Goal: Check status

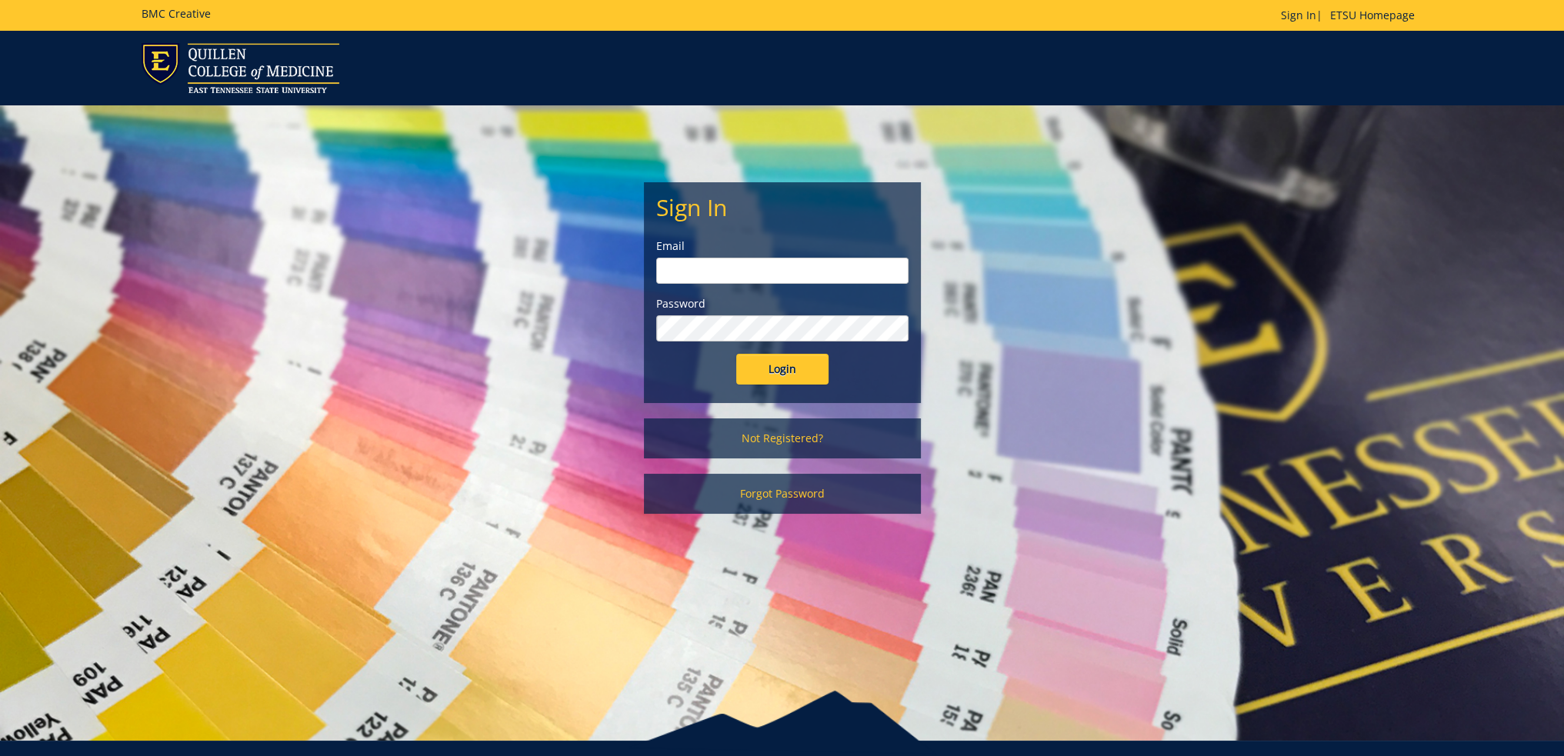
click at [758, 264] on input "email" at bounding box center [782, 271] width 252 height 26
type input "[EMAIL_ADDRESS][DOMAIN_NAME]"
click at [736, 354] on input "Login" at bounding box center [782, 369] width 92 height 31
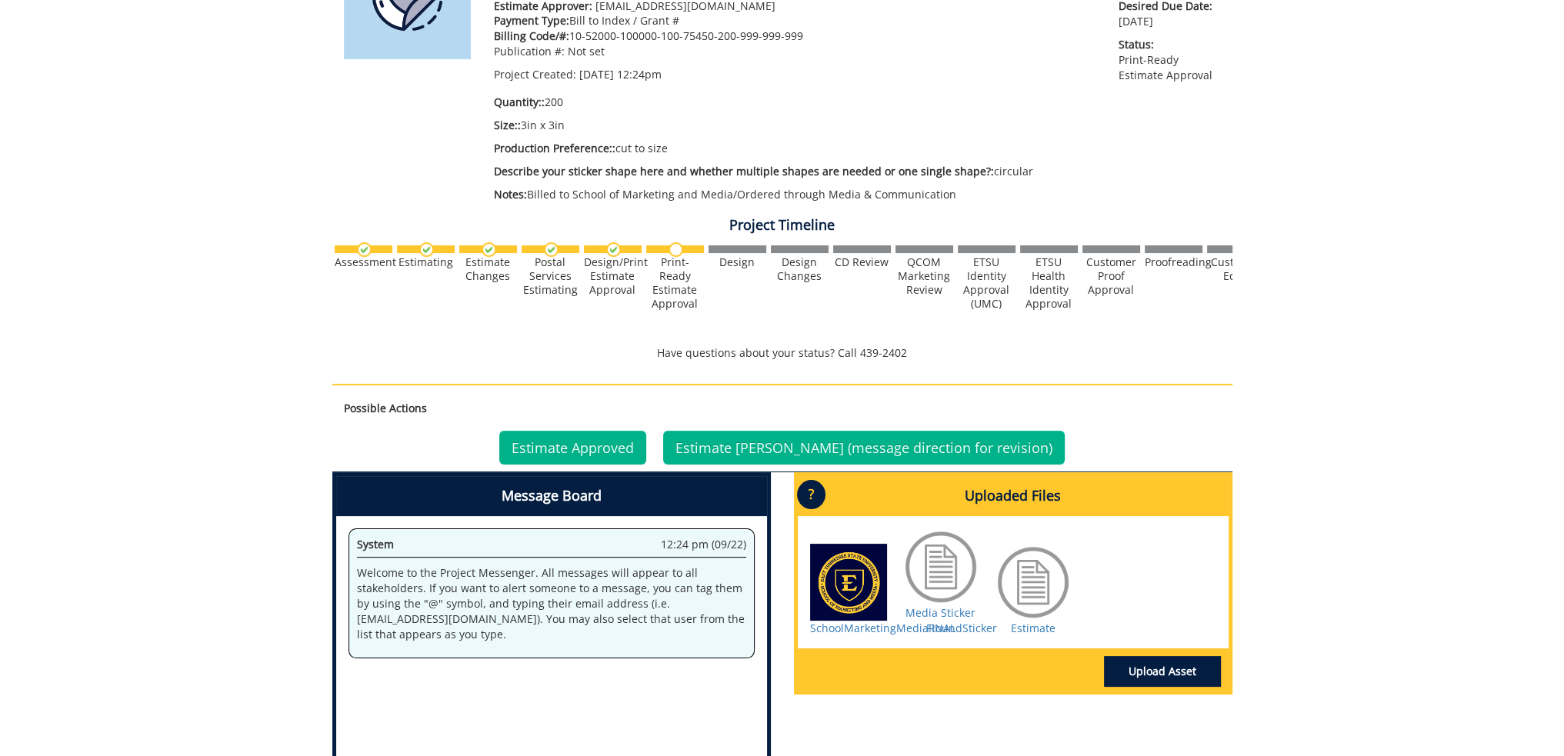
scroll to position [385, 0]
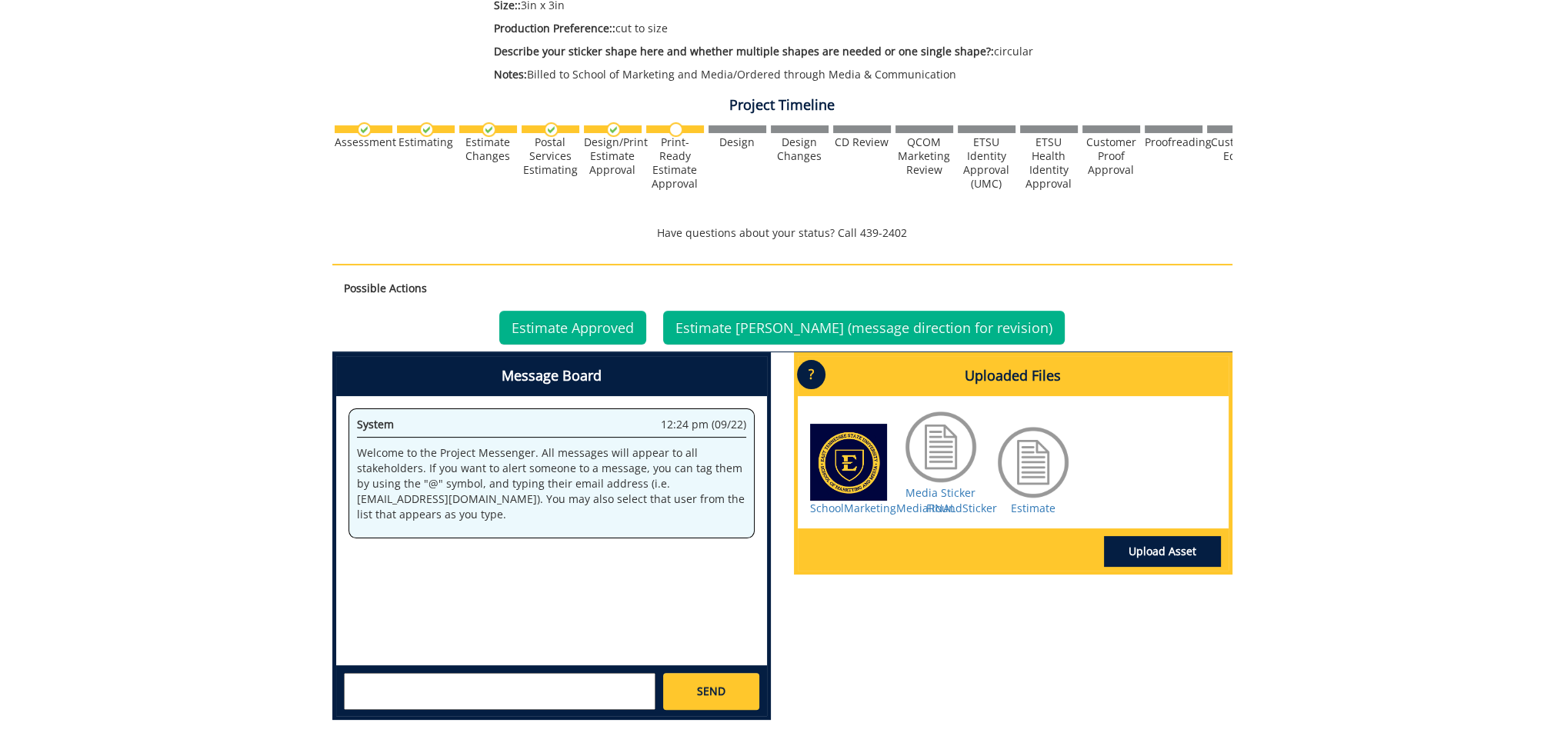
click at [806, 375] on p "?" at bounding box center [811, 374] width 28 height 29
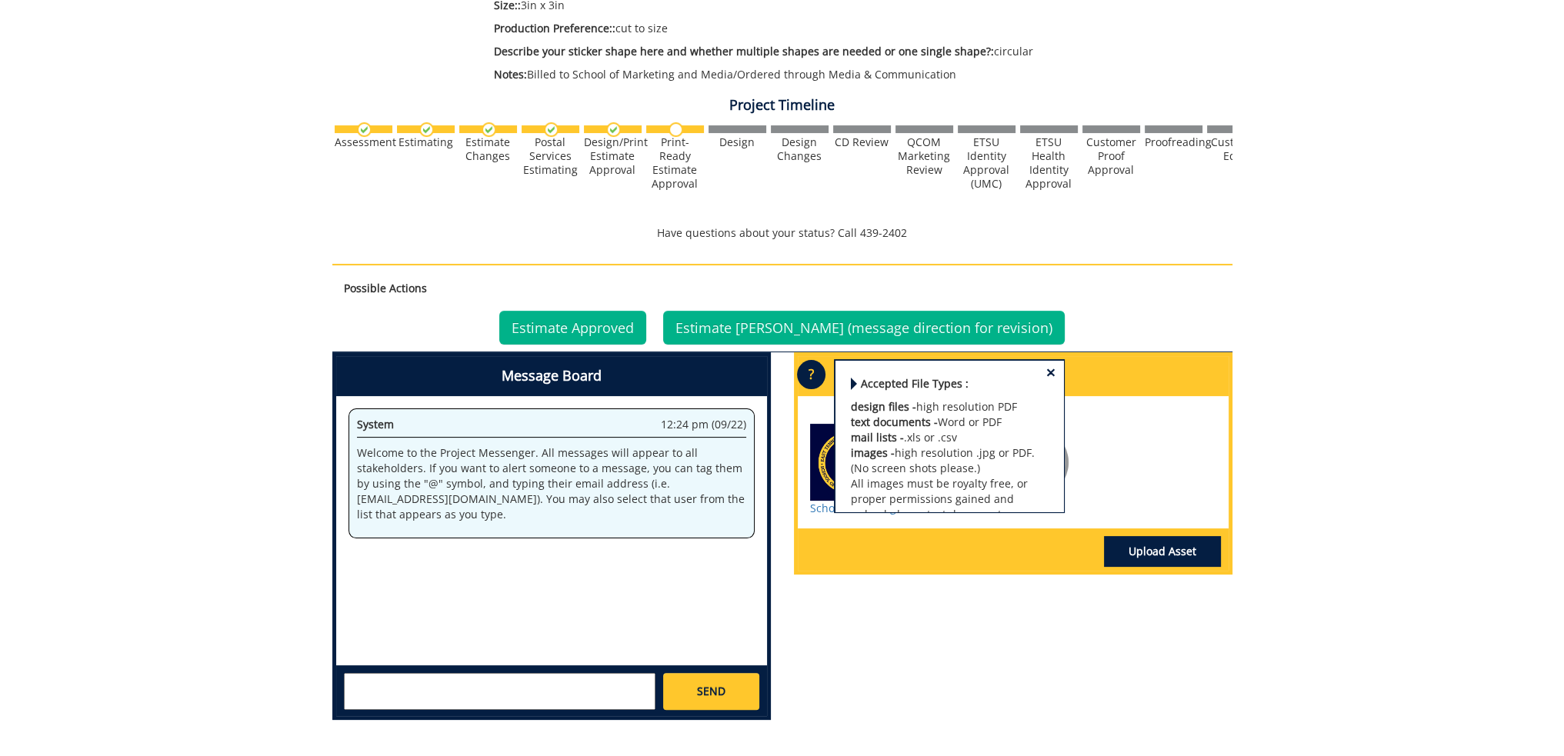
click at [1046, 368] on span "×" at bounding box center [1050, 373] width 9 height 16
click at [1046, 370] on span "×" at bounding box center [1050, 373] width 9 height 16
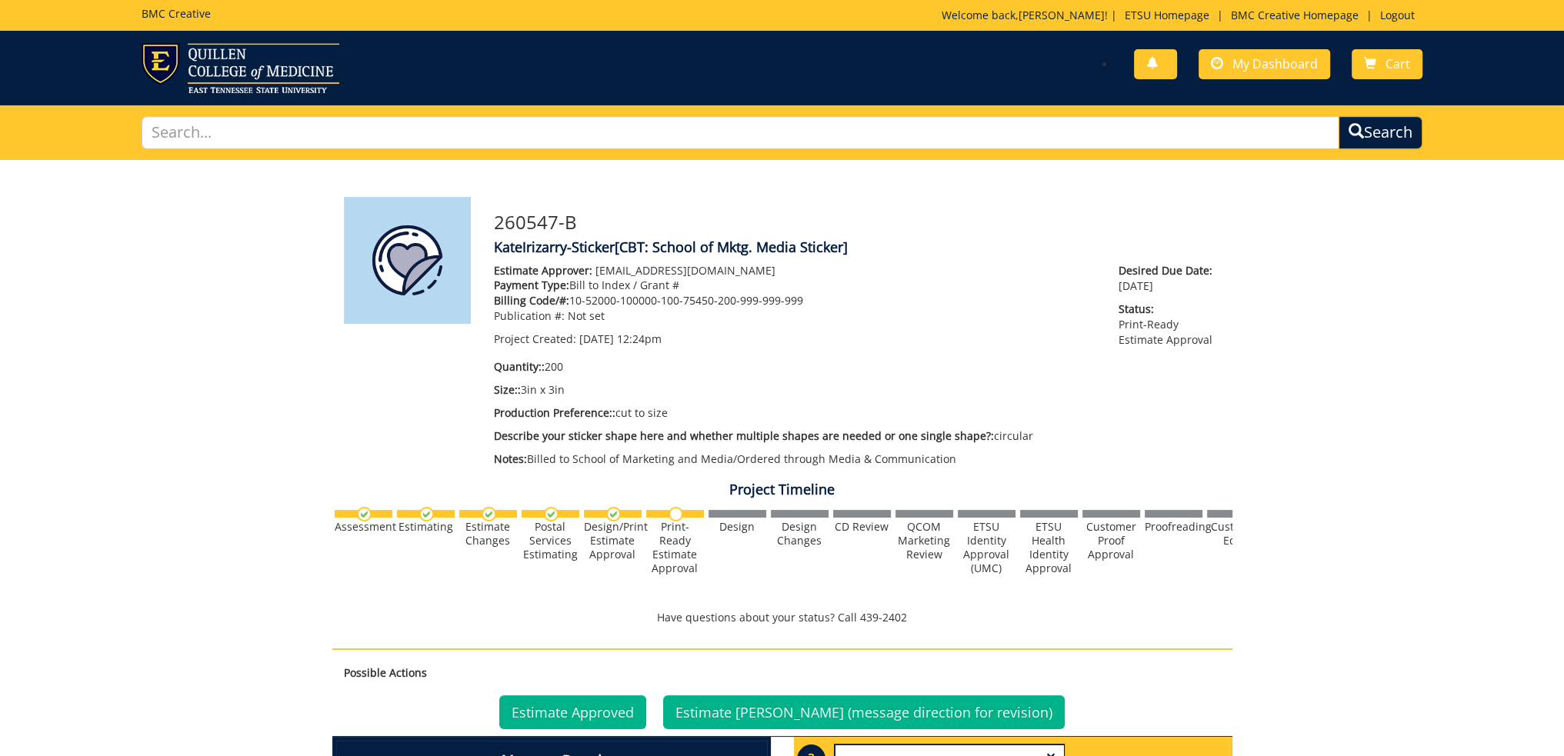
scroll to position [0, 0]
drag, startPoint x: 1268, startPoint y: 64, endPoint x: 1267, endPoint y: 76, distance: 12.3
click at [1268, 64] on span "My Dashboard" at bounding box center [1274, 63] width 85 height 17
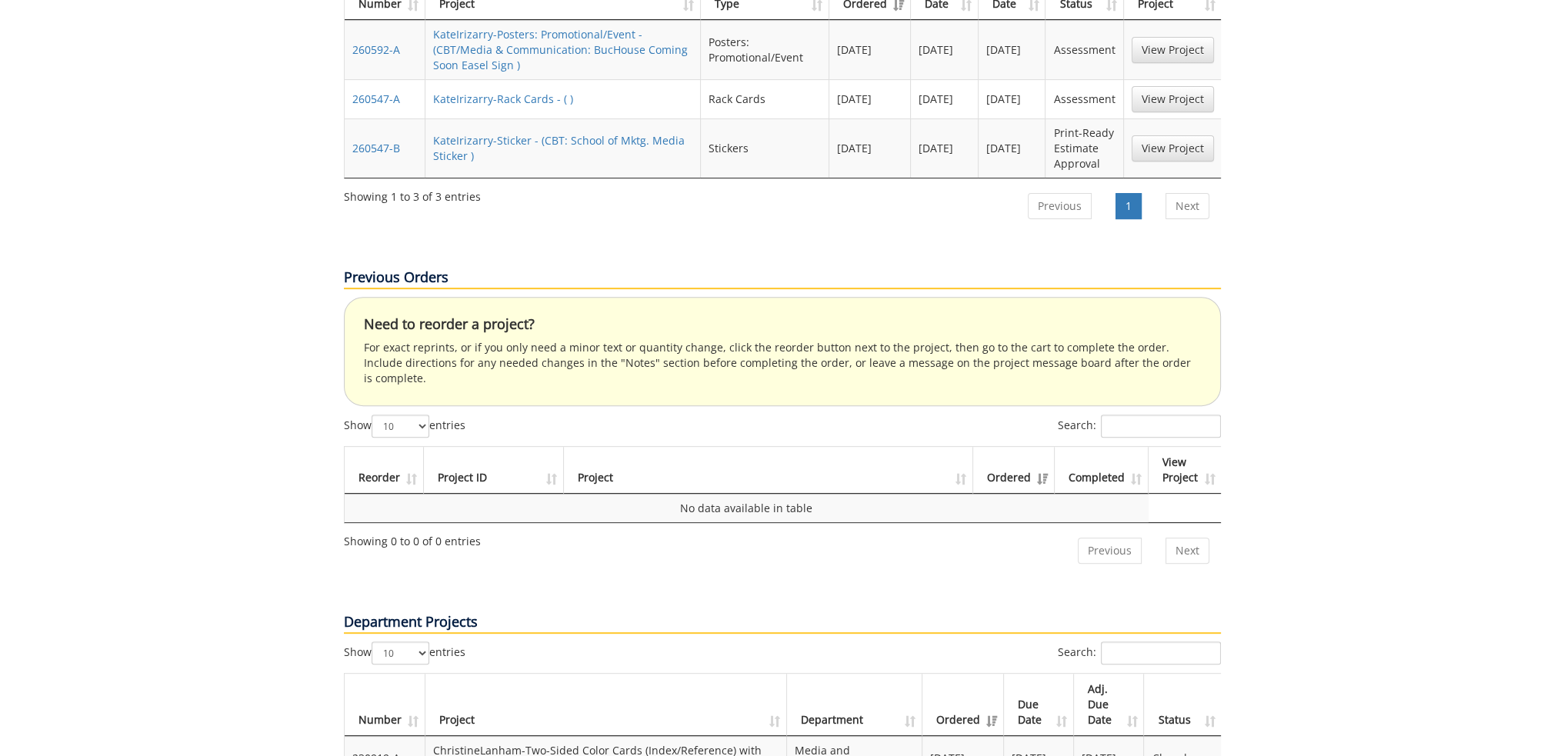
scroll to position [615, 0]
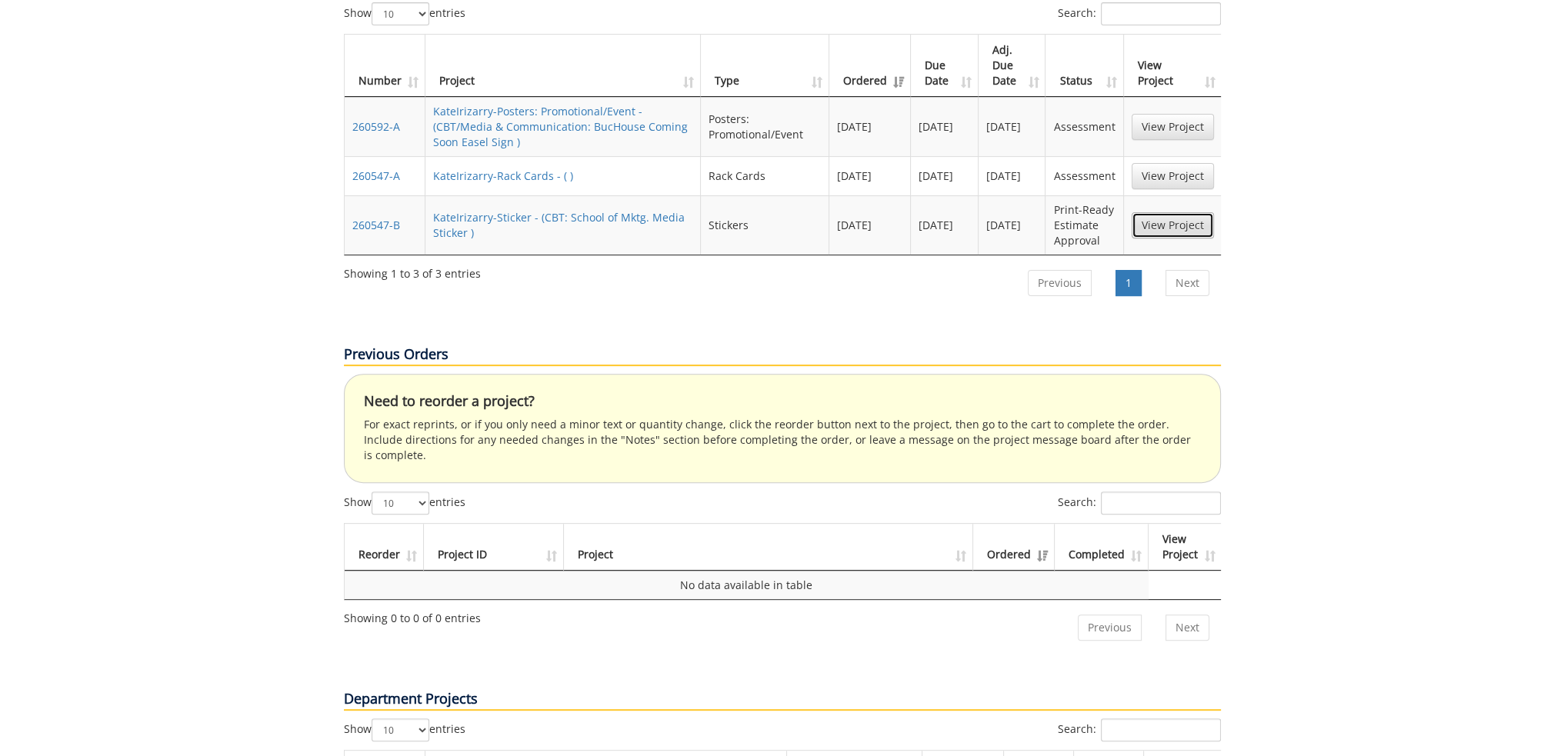
click at [1187, 212] on link "View Project" at bounding box center [1173, 225] width 82 height 26
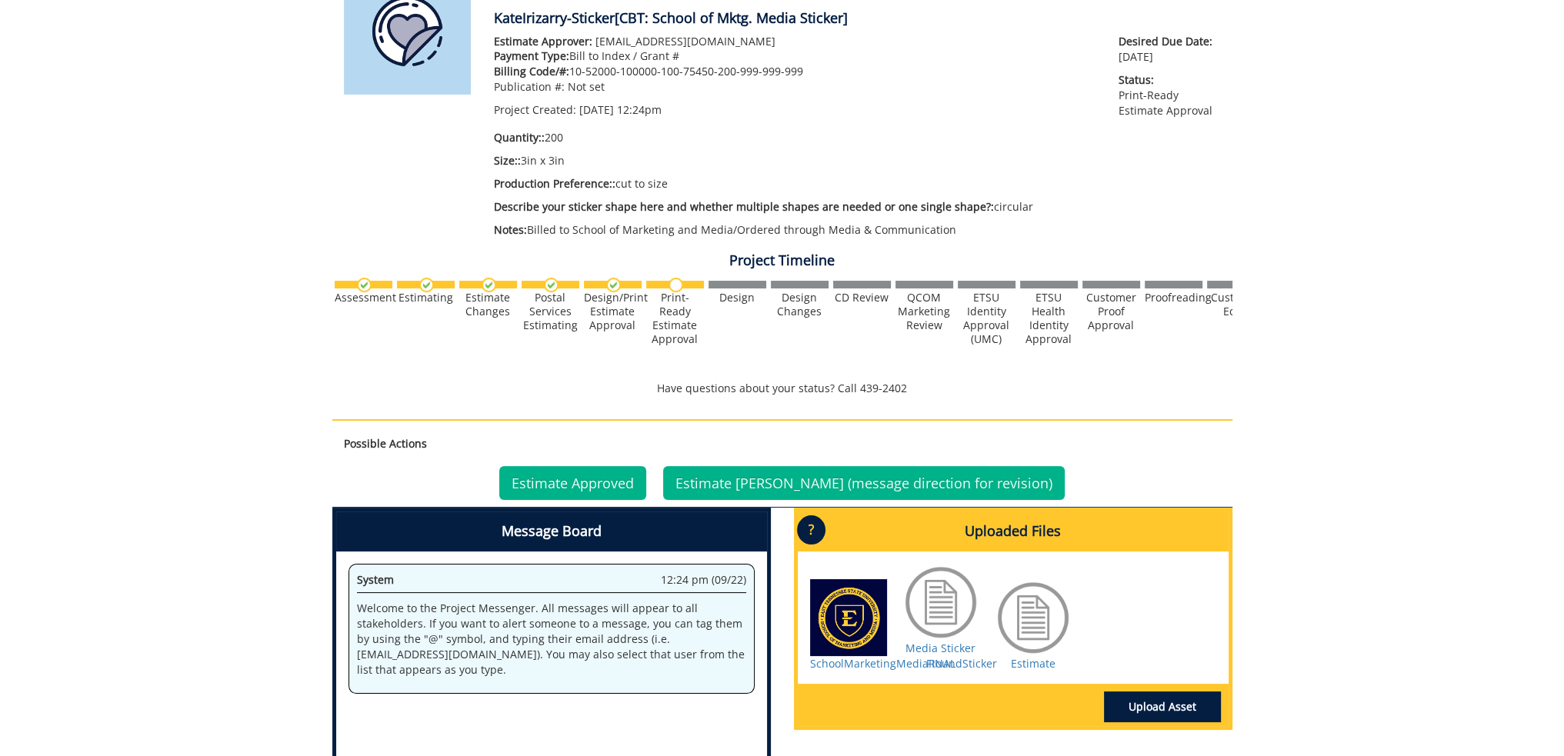
scroll to position [231, 0]
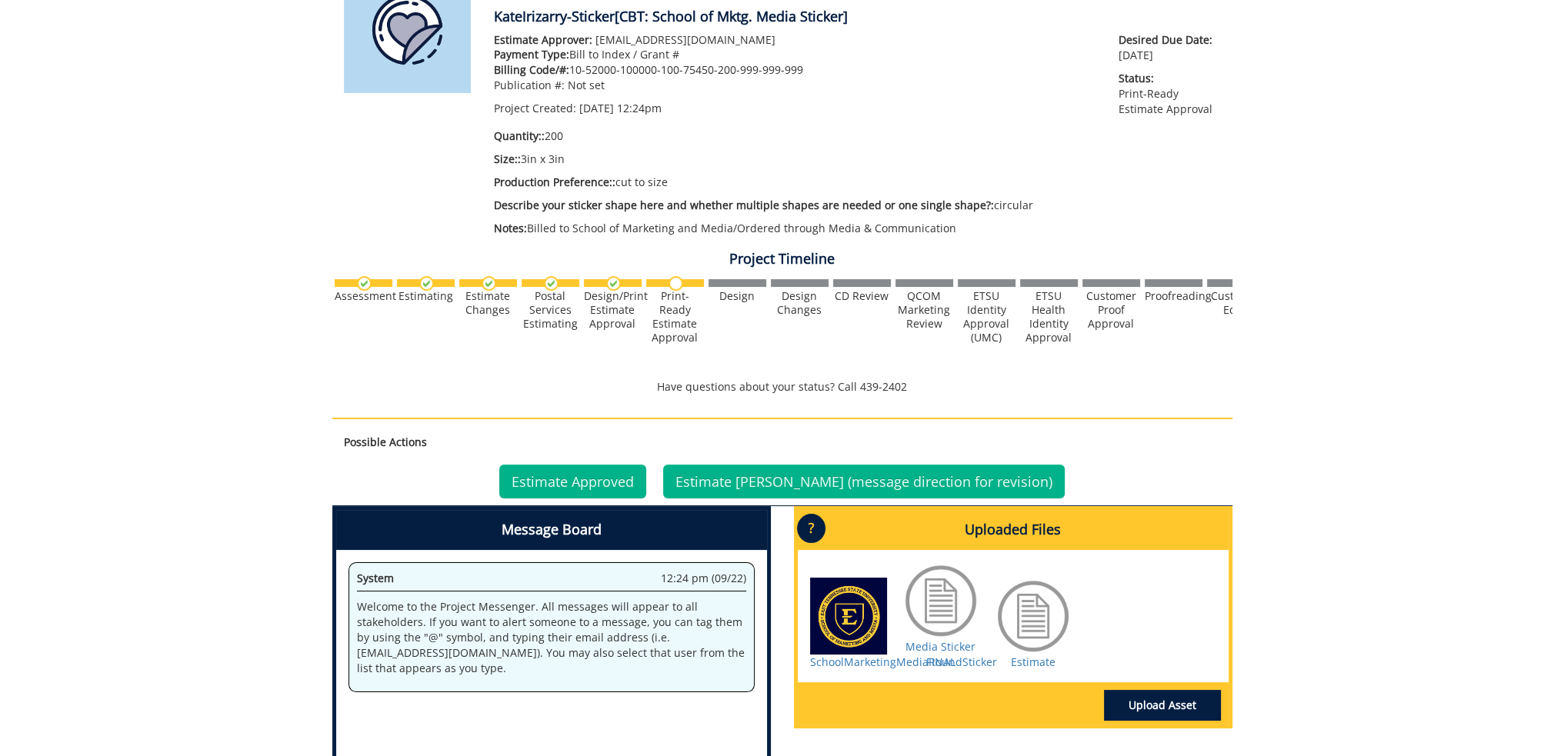
click at [836, 597] on div at bounding box center [848, 616] width 77 height 77
click at [868, 663] on link "SchoolMarketingMediaRoundSticker" at bounding box center [903, 662] width 187 height 15
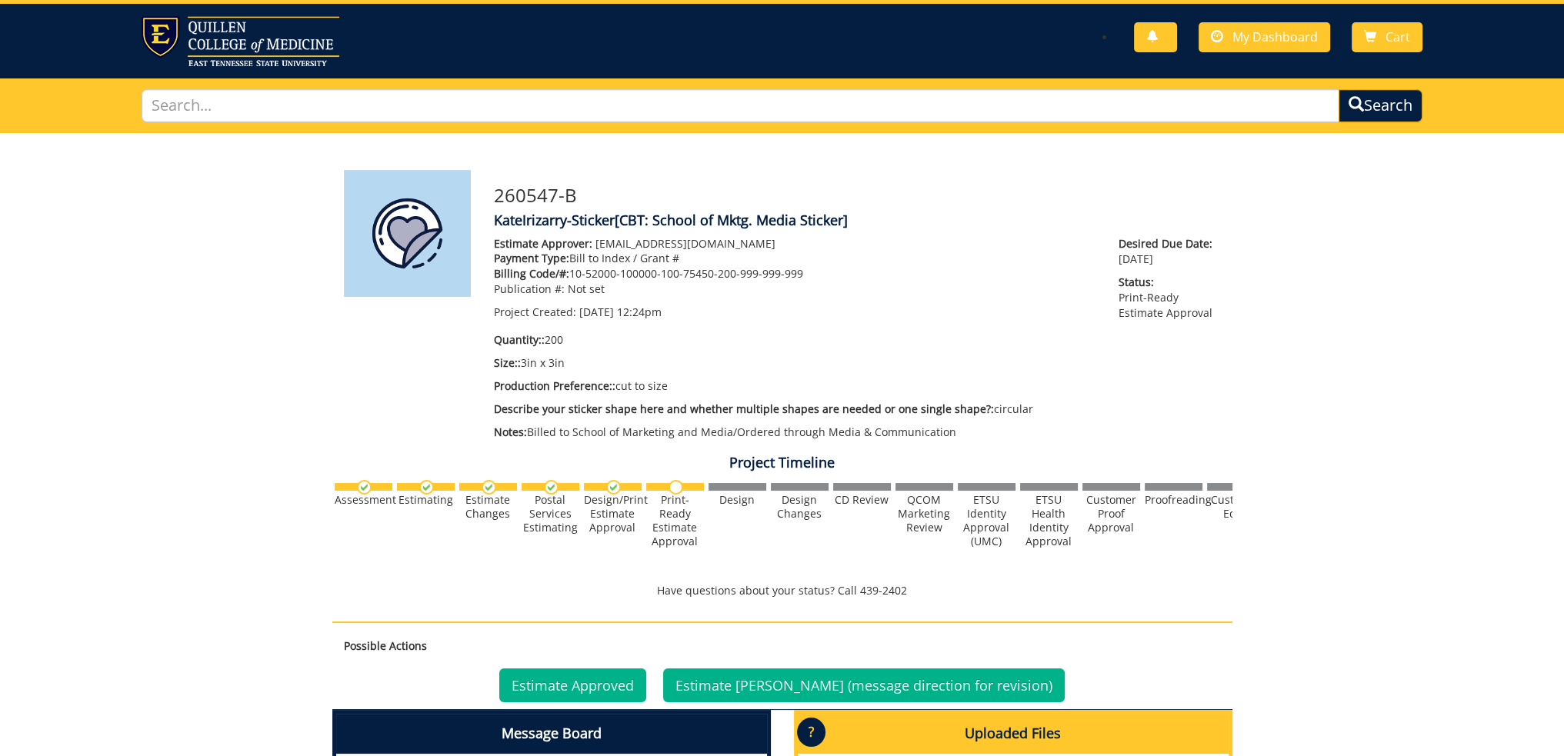
scroll to position [0, 0]
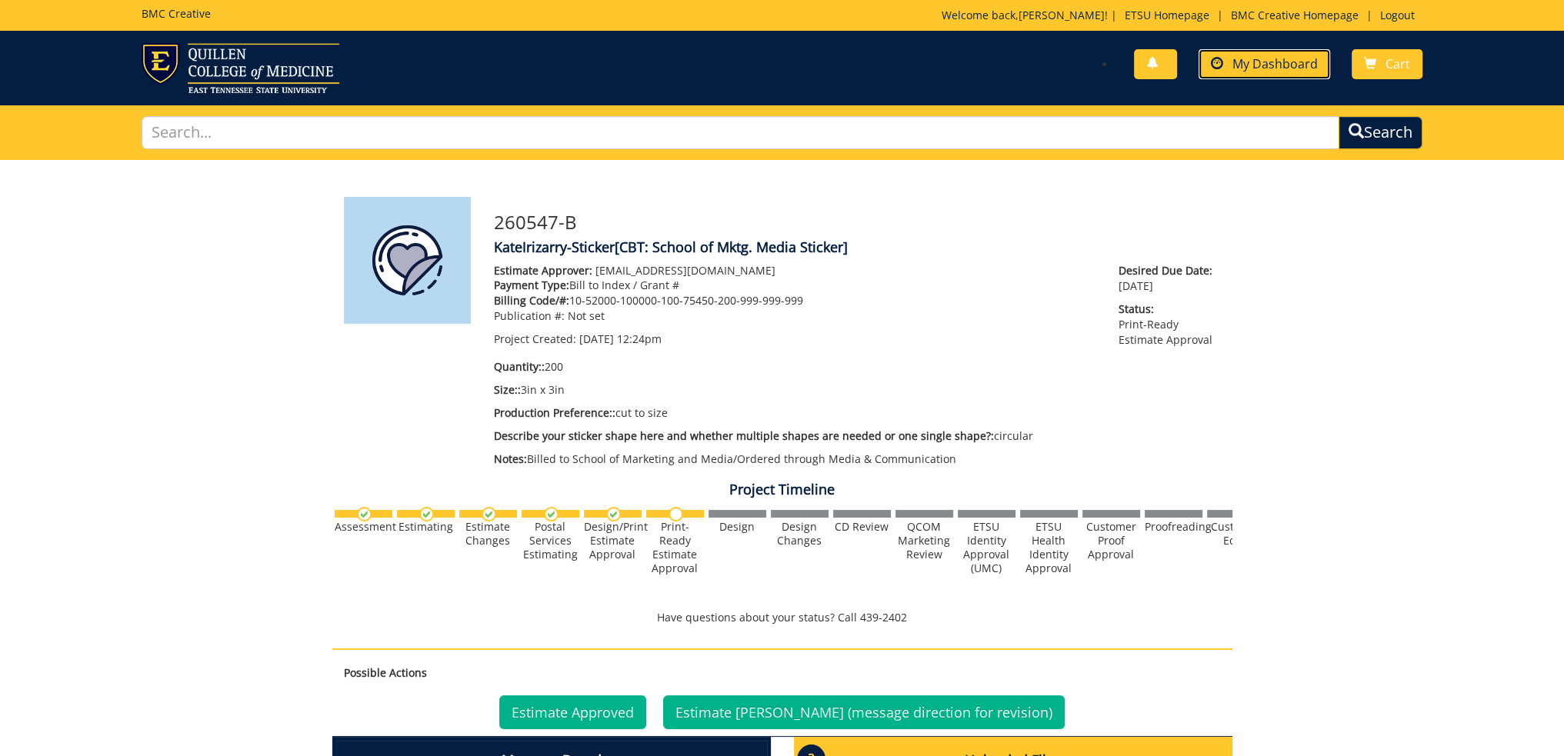
click at [1268, 65] on span "My Dashboard" at bounding box center [1274, 63] width 85 height 17
click at [629, 707] on link "Estimate Approved" at bounding box center [572, 712] width 147 height 34
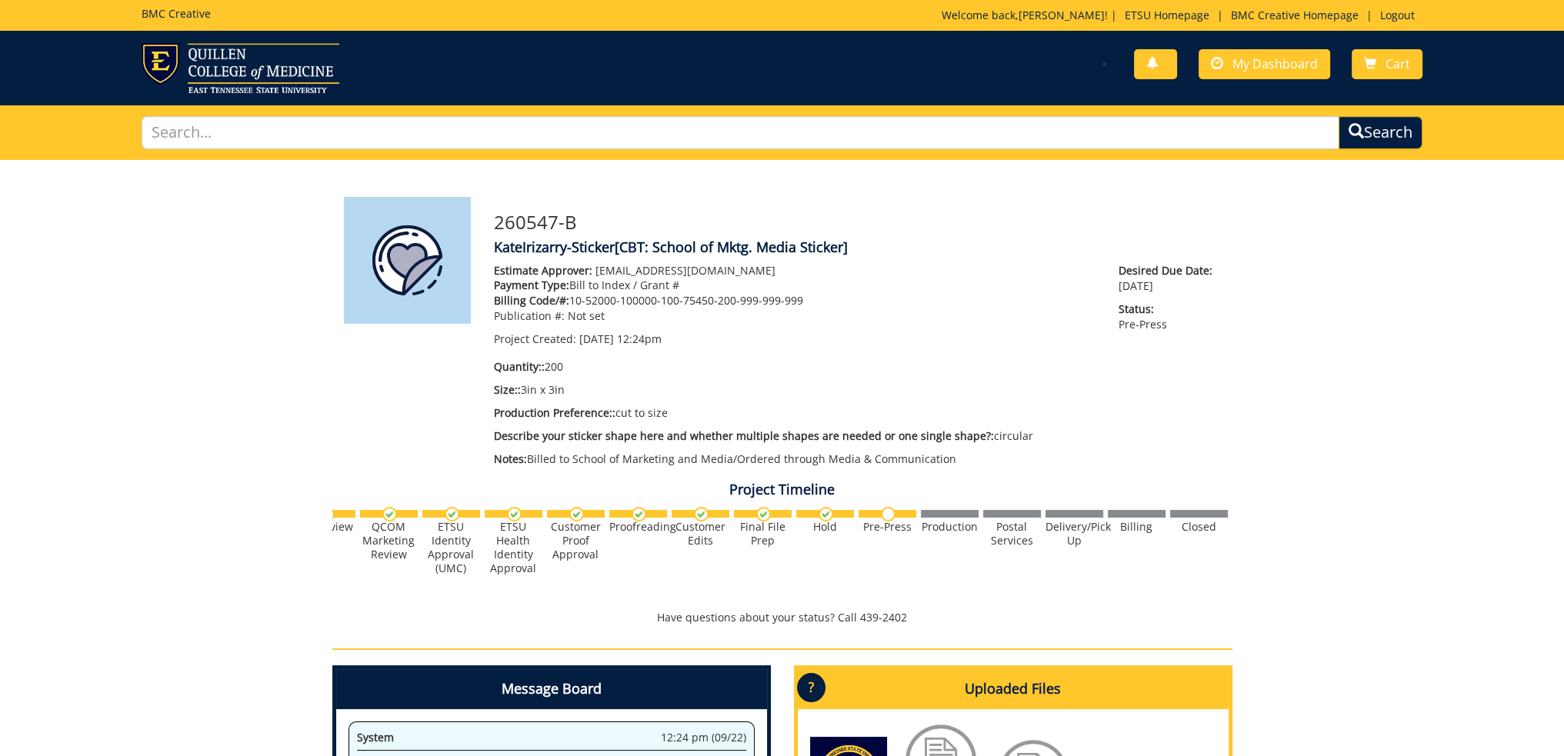
scroll to position [0, 603]
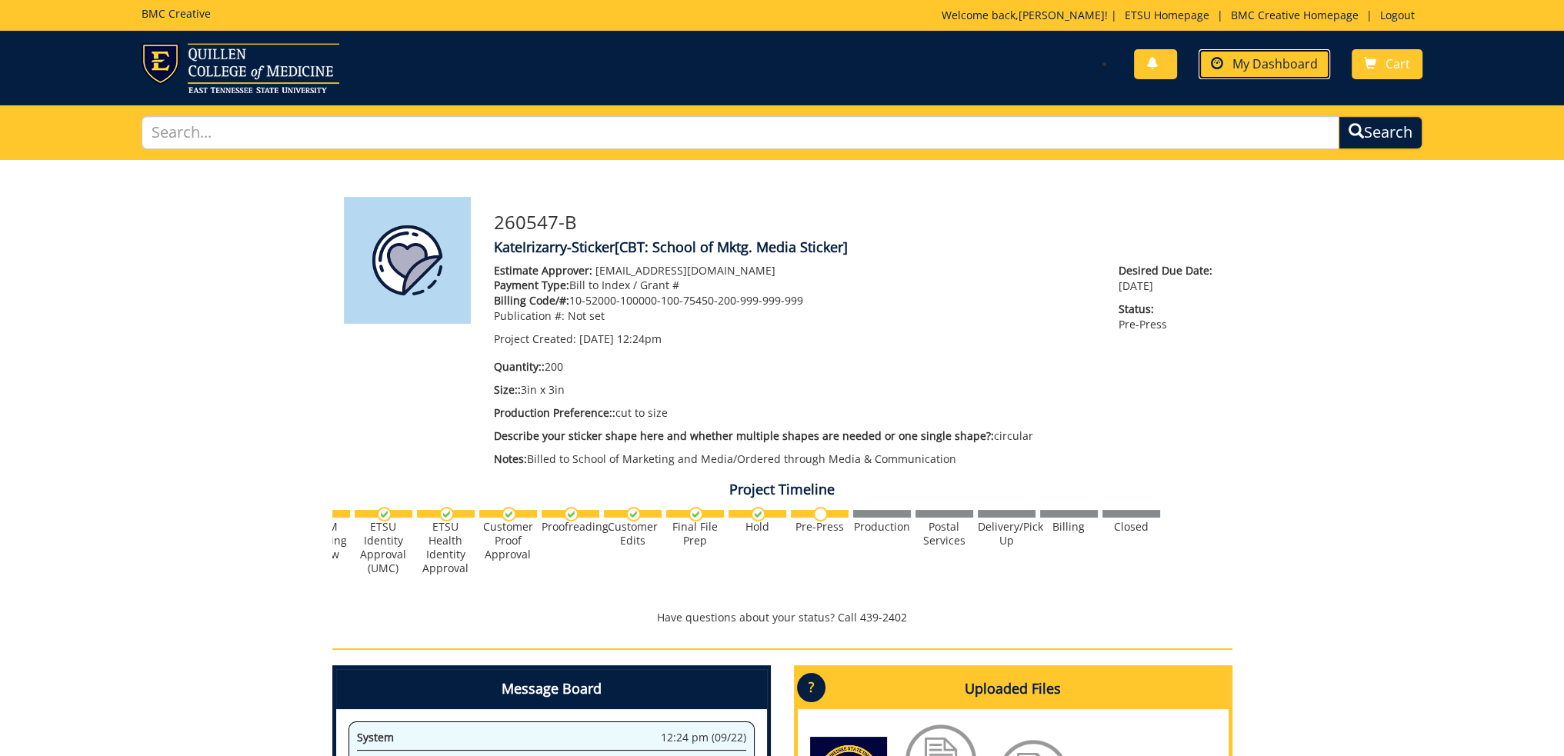
click at [1260, 70] on span "My Dashboard" at bounding box center [1274, 63] width 85 height 17
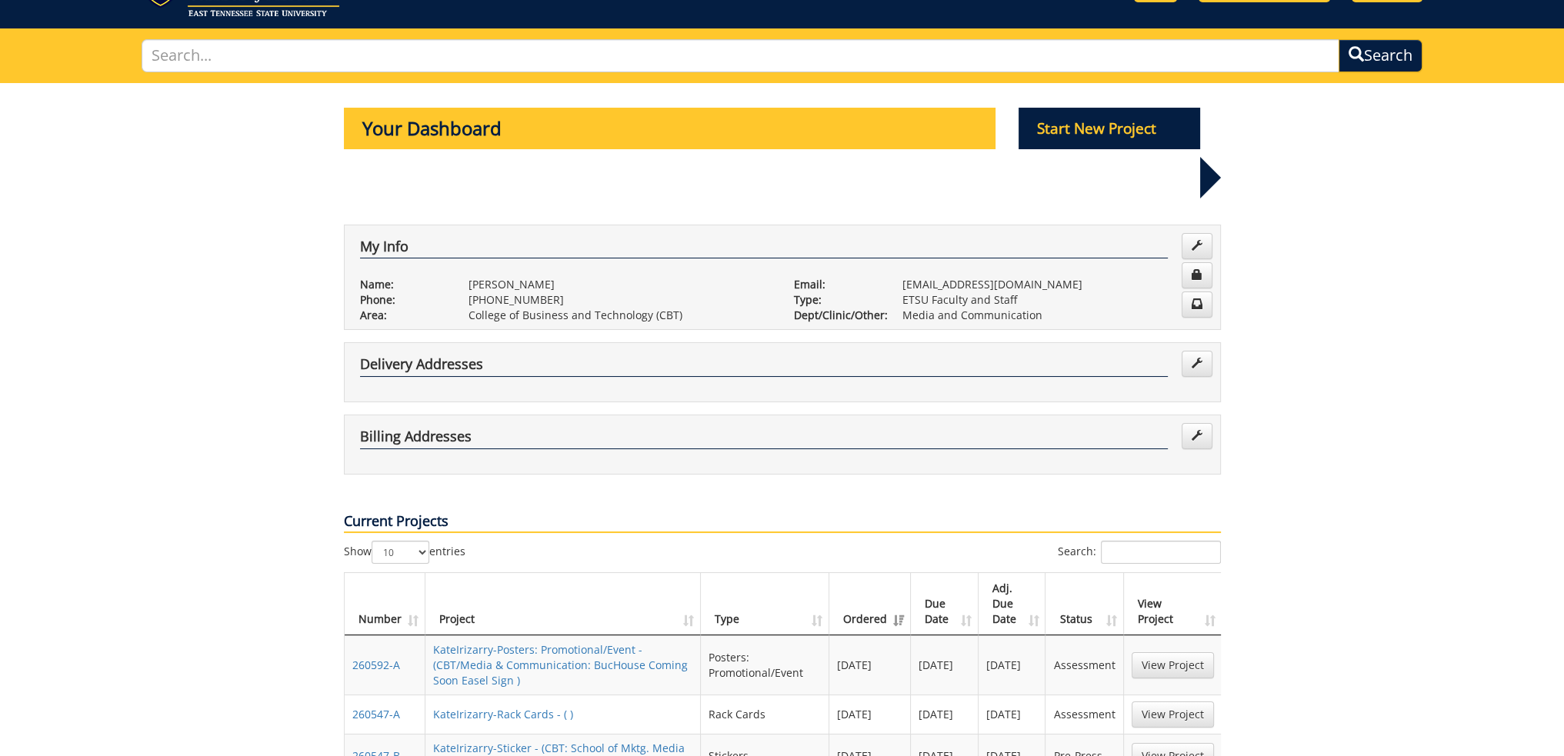
scroll to position [231, 0]
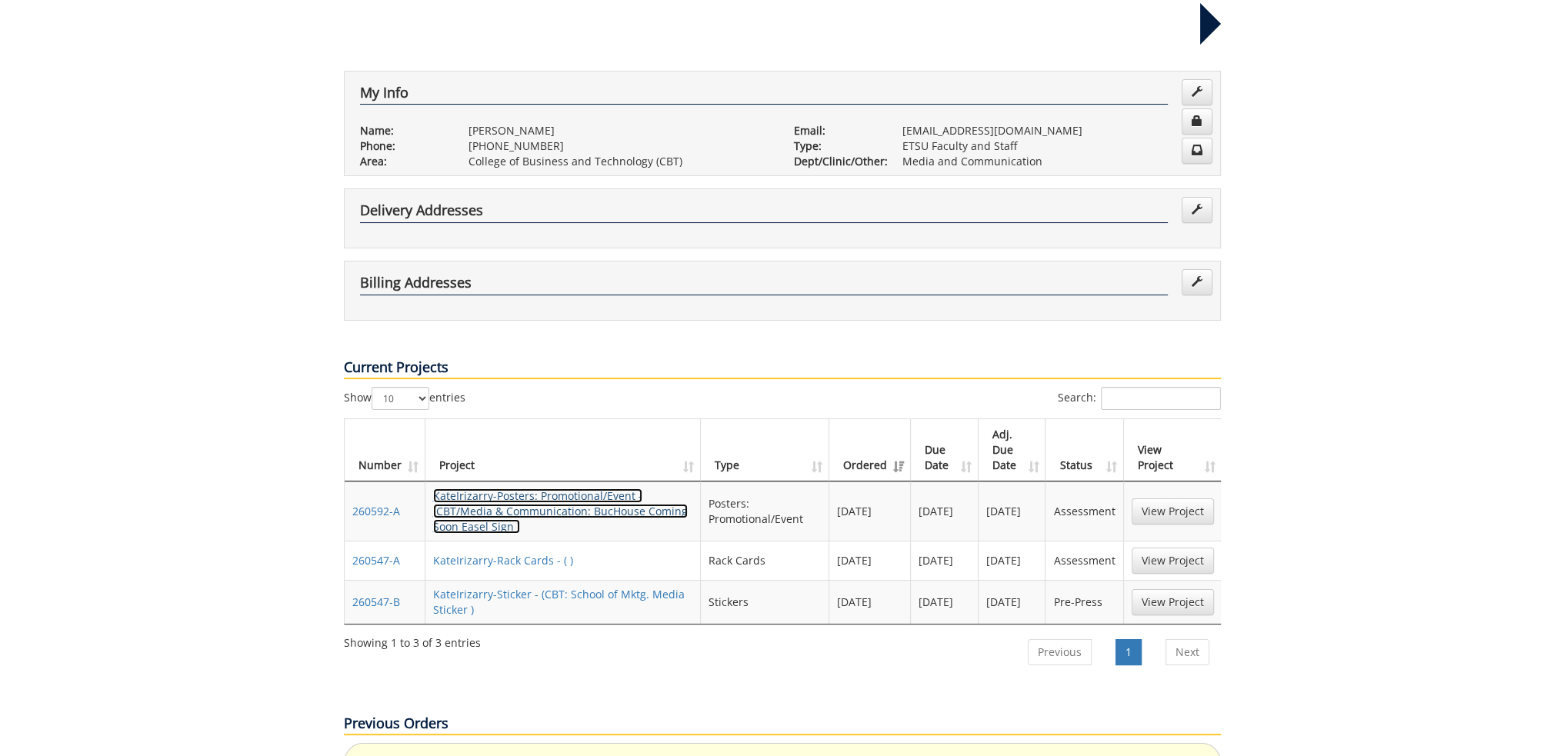
click at [508, 488] on link "KateIrizarry-Posters: Promotional/Event - (CBT/Media & Communication: BucHouse …" at bounding box center [560, 510] width 255 height 45
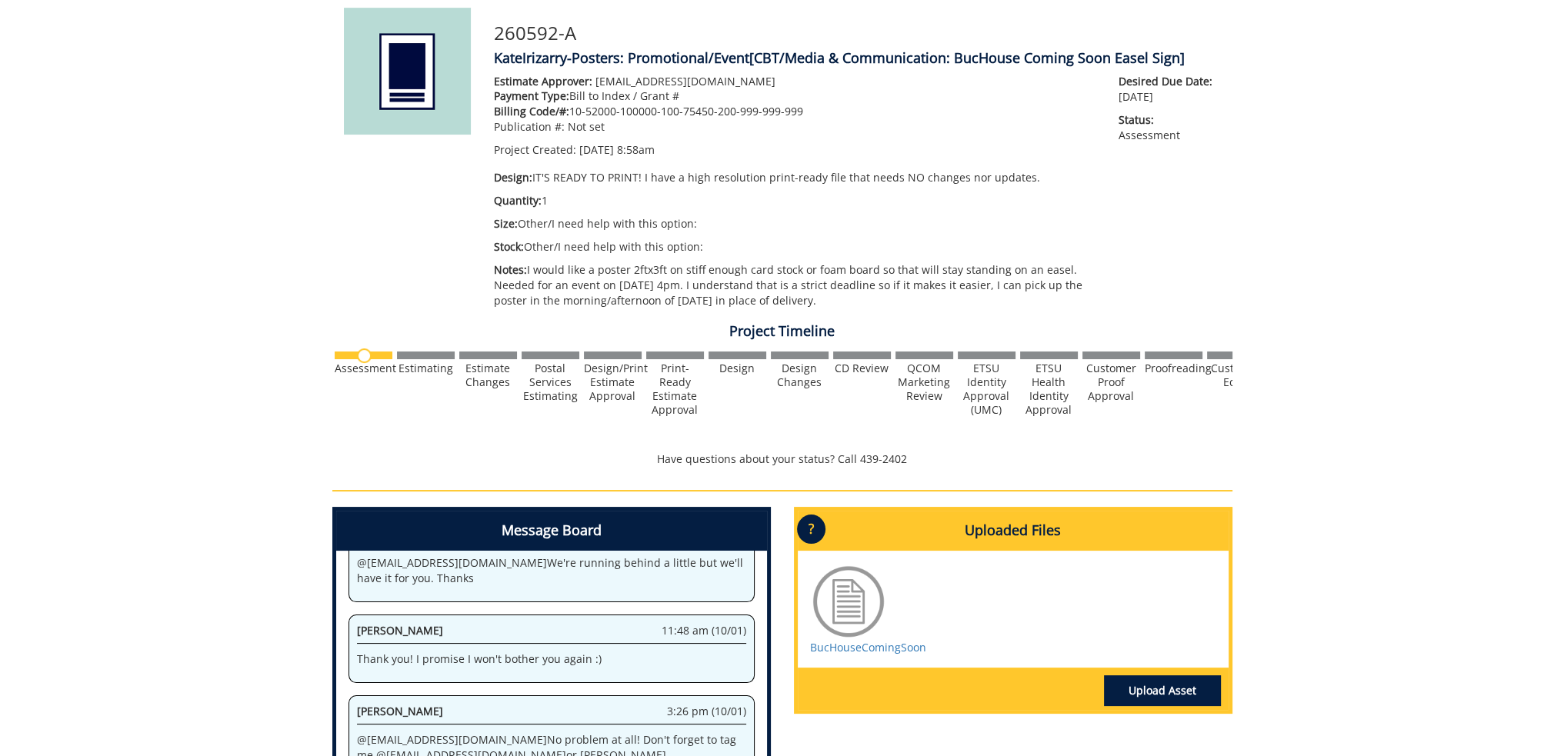
scroll to position [308, 0]
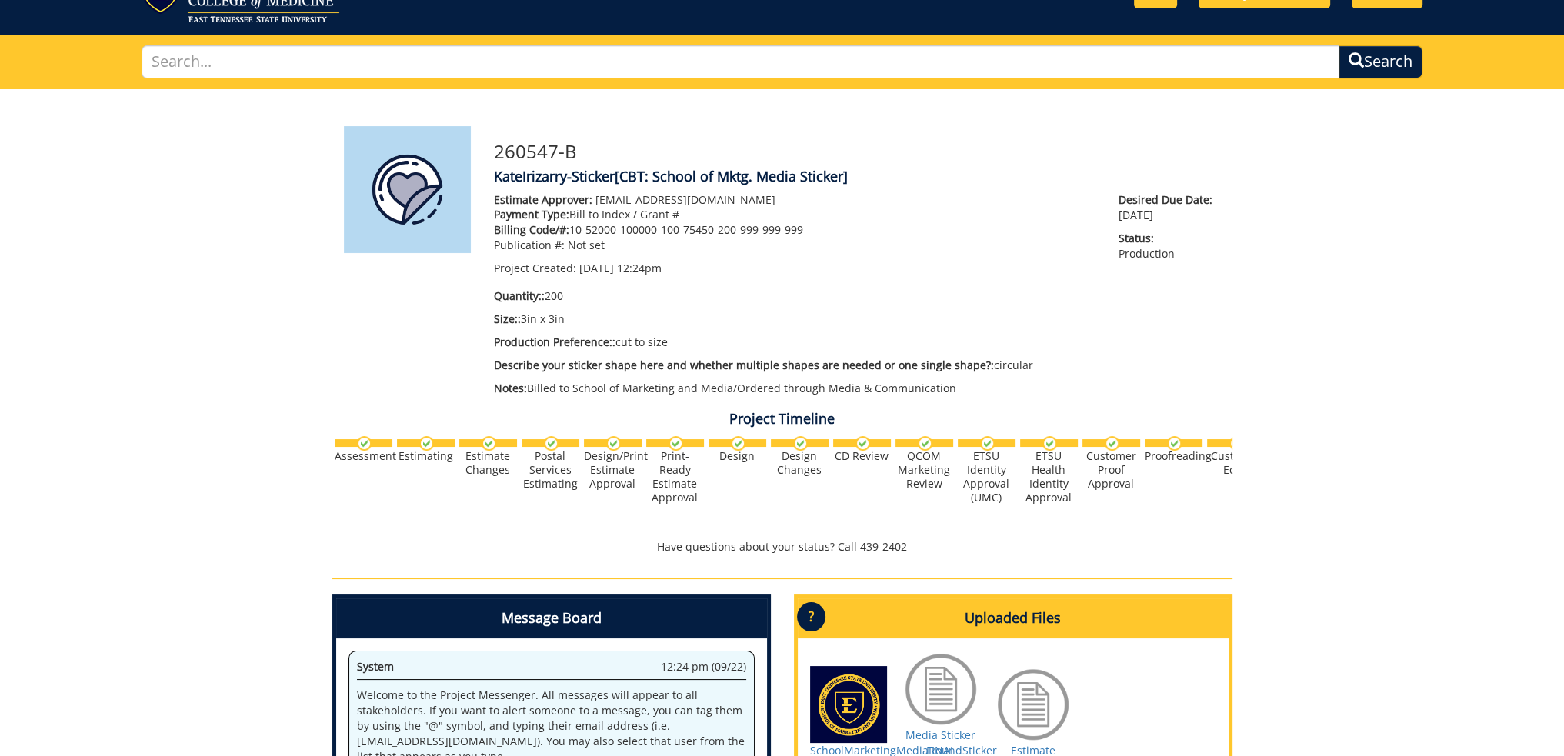
scroll to position [154, 0]
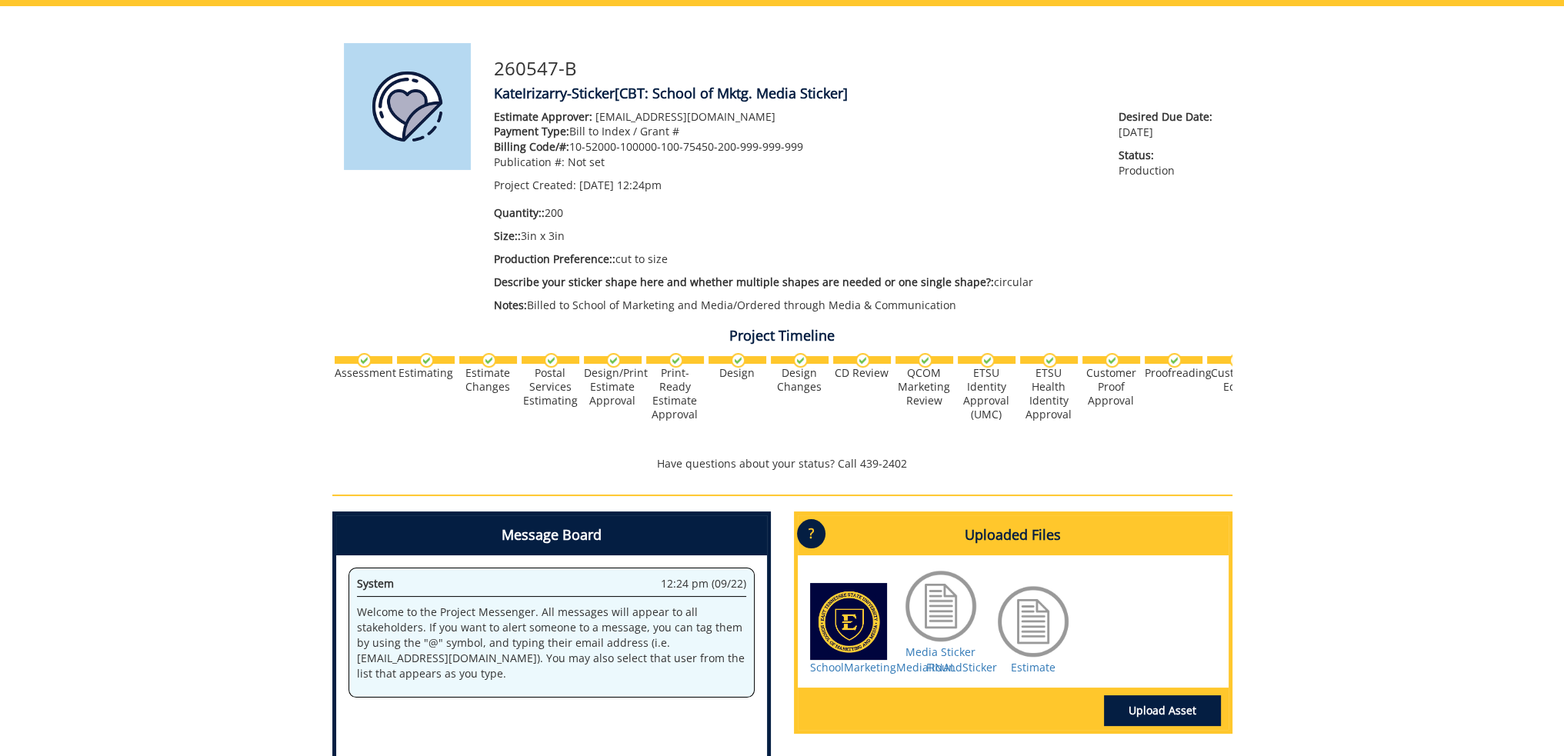
click at [1030, 625] on div at bounding box center [1033, 621] width 77 height 77
click at [961, 664] on div "Media Sticker FINAL" at bounding box center [940, 622] width 77 height 108
click at [964, 669] on div "Media Sticker FINAL" at bounding box center [940, 622] width 77 height 108
click at [938, 650] on link "Media Sticker FINAL" at bounding box center [940, 660] width 70 height 30
click at [1021, 662] on link "Estimate" at bounding box center [1033, 667] width 45 height 15
